Goal: Navigation & Orientation: Find specific page/section

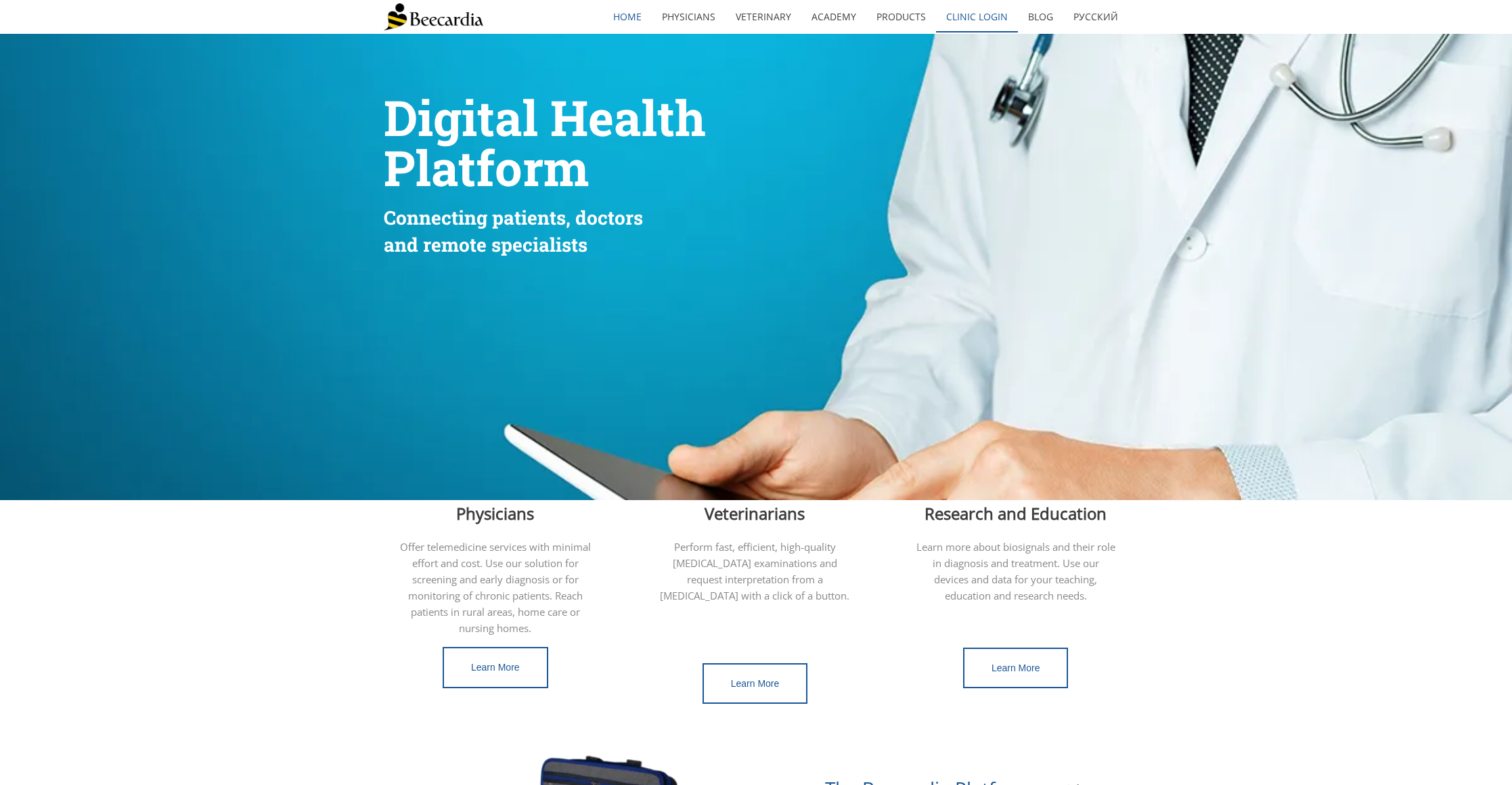
click at [980, 19] on link "Clinic Login" at bounding box center [977, 17] width 82 height 31
click at [1036, 15] on link "Blog" at bounding box center [1040, 17] width 45 height 31
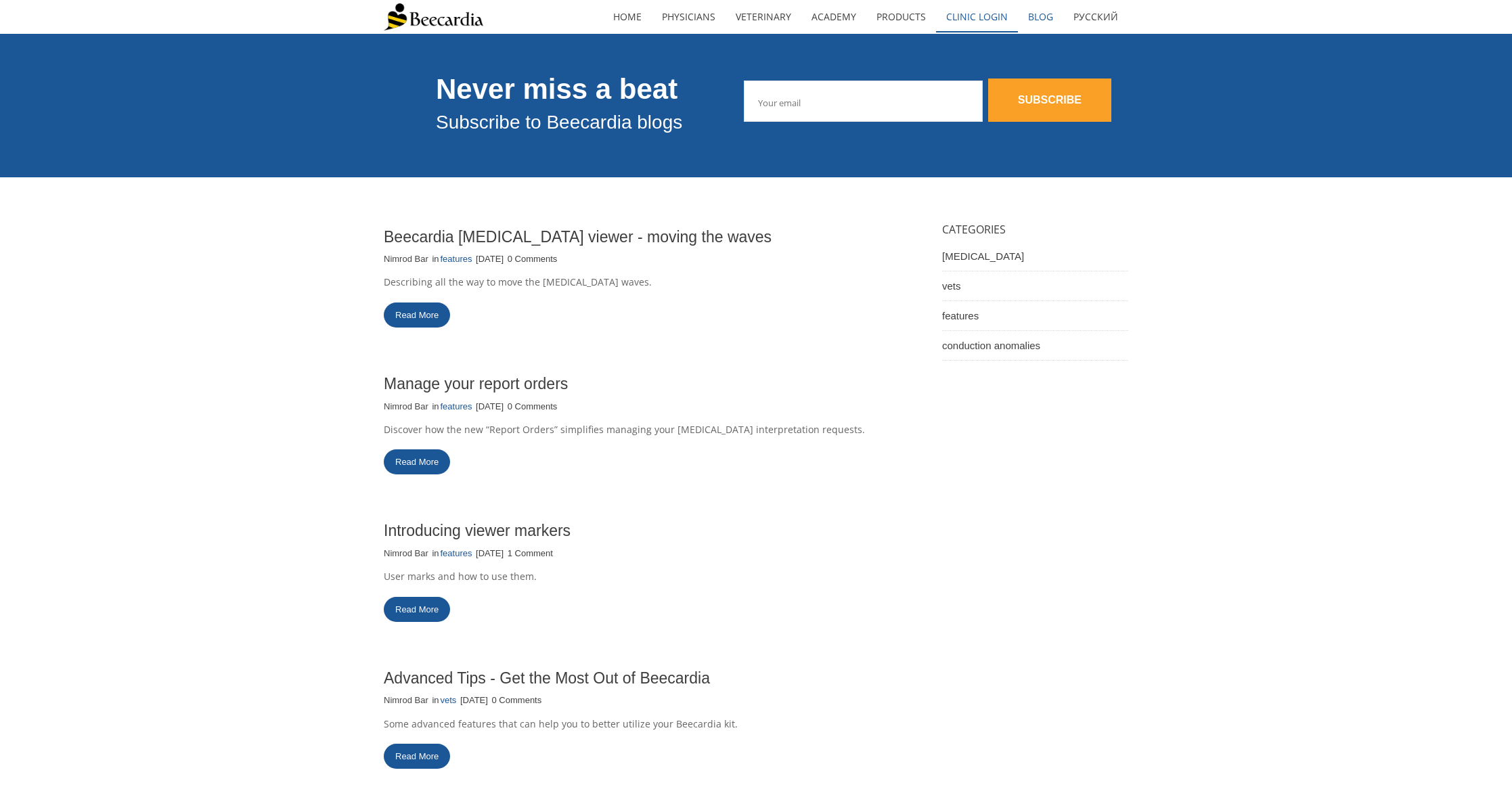
click at [974, 20] on link "Clinic Login" at bounding box center [977, 17] width 82 height 31
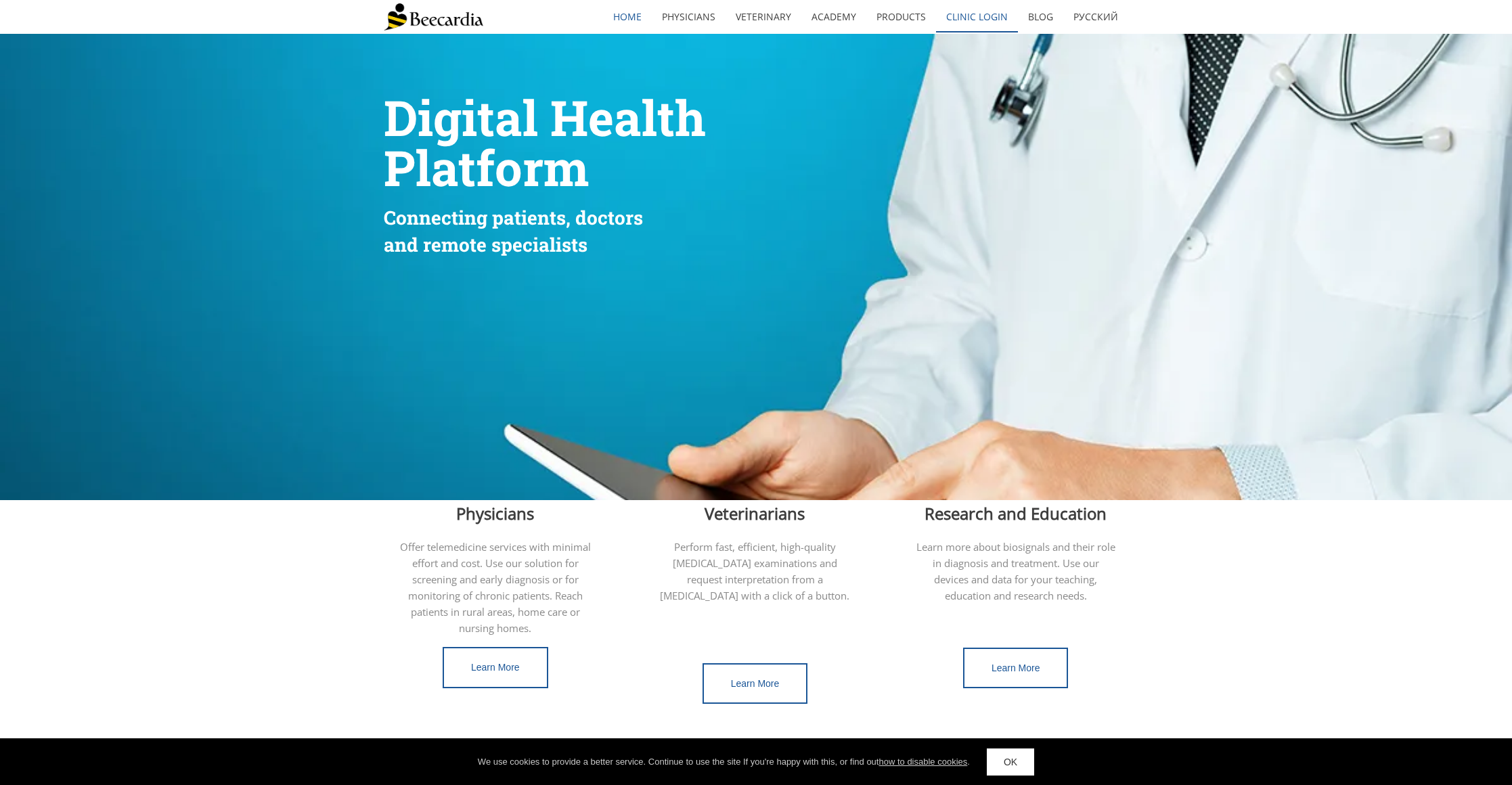
click at [963, 14] on link "Clinic Login" at bounding box center [977, 17] width 82 height 31
